Goal: Use online tool/utility: Utilize a website feature to perform a specific function

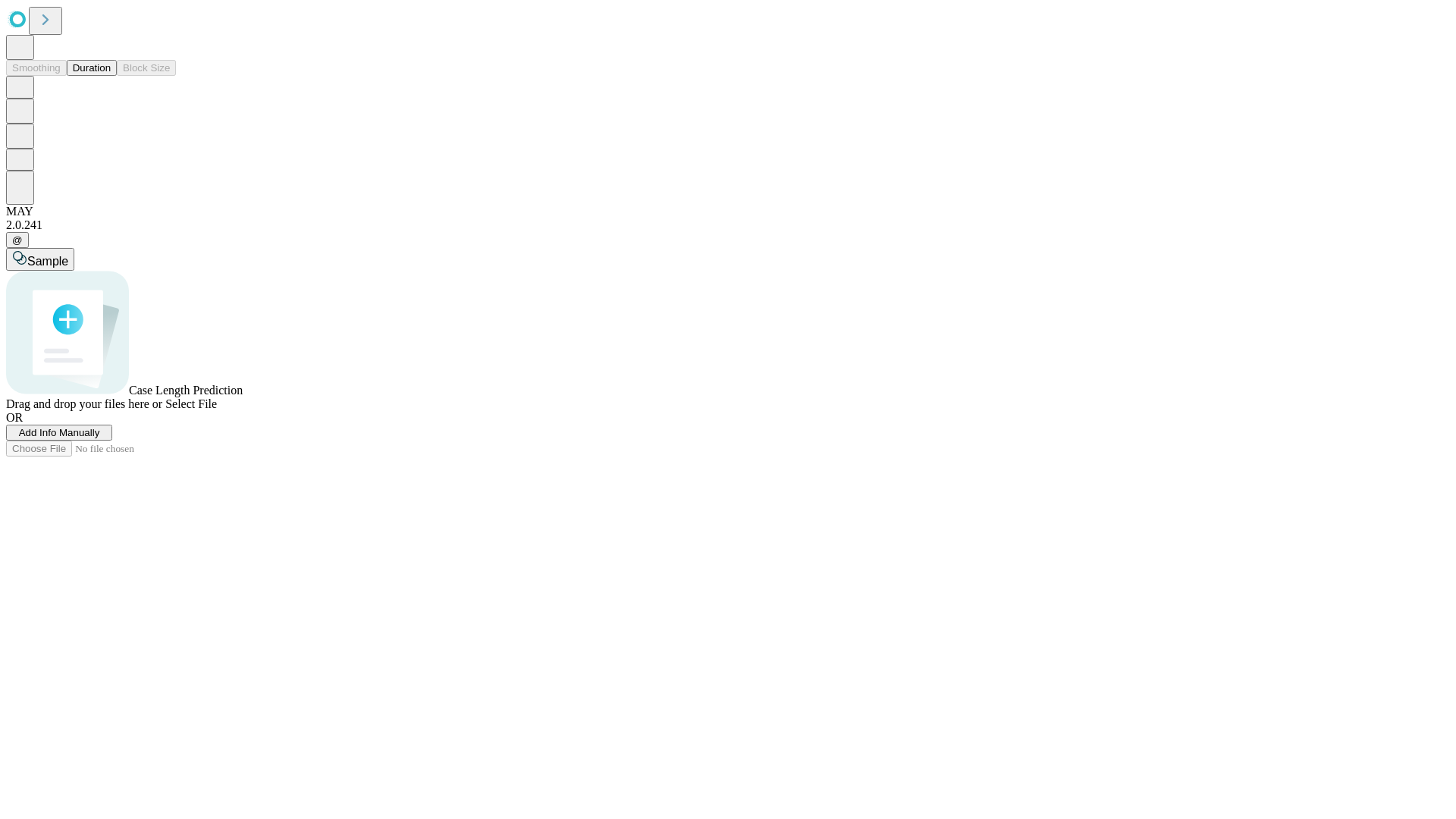
click at [111, 76] on button "Duration" at bounding box center [92, 68] width 50 height 16
click at [217, 410] on span "Select File" at bounding box center [191, 403] width 51 height 13
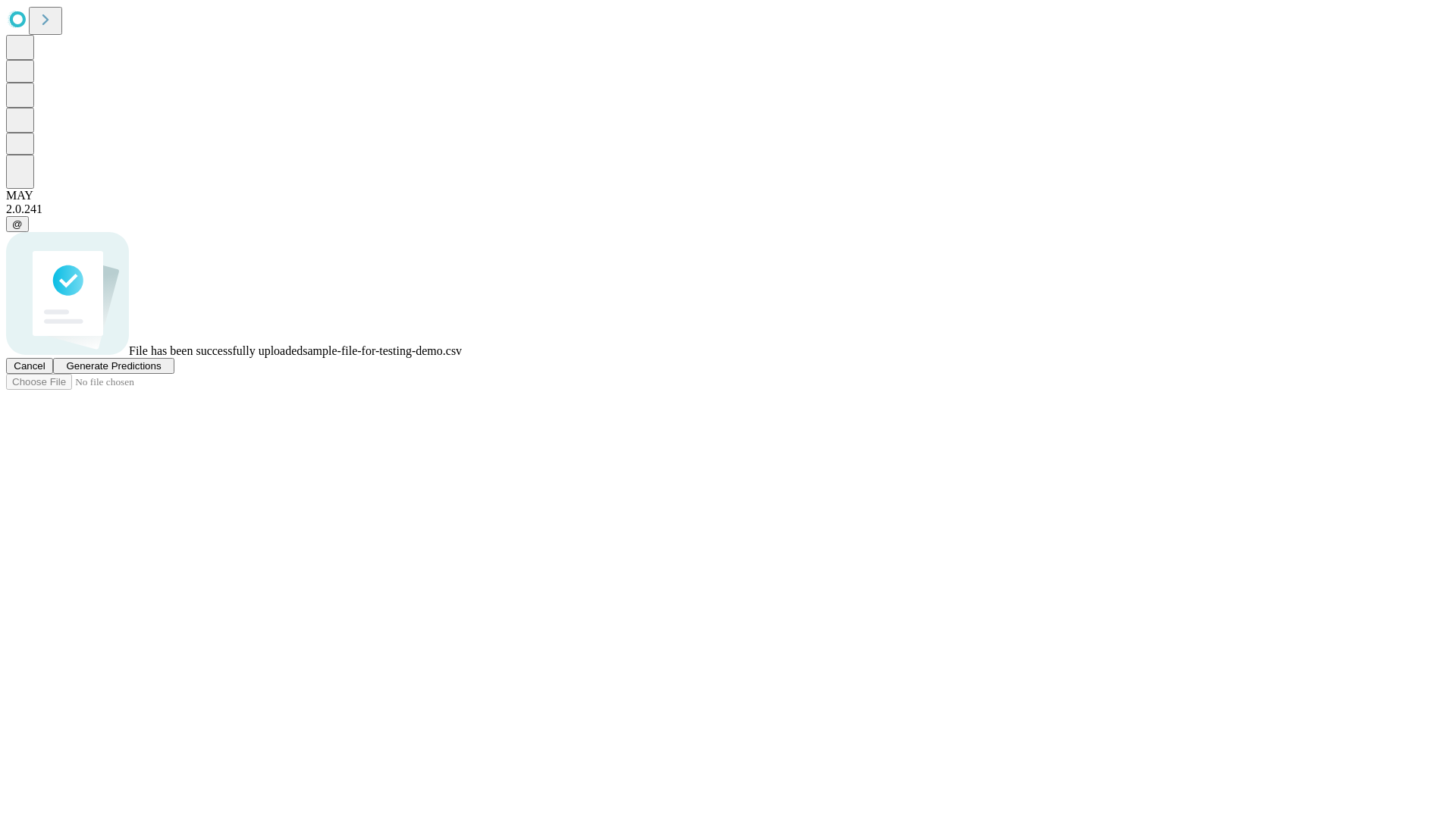
click at [161, 371] on span "Generate Predictions" at bounding box center [113, 366] width 95 height 12
